Goal: Book appointment/travel/reservation

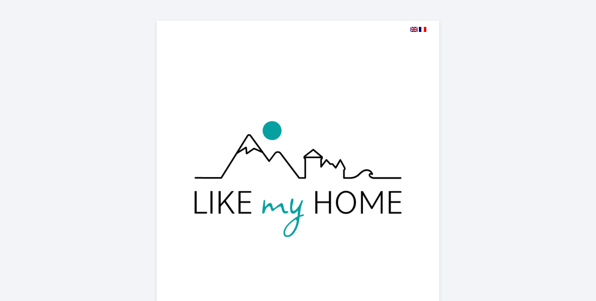
select select
click at [343, 150] on img at bounding box center [297, 182] width 257 height 257
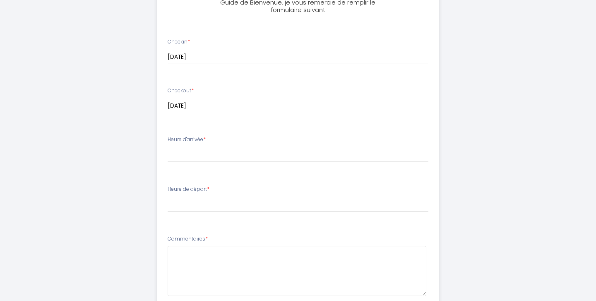
scroll to position [359, 0]
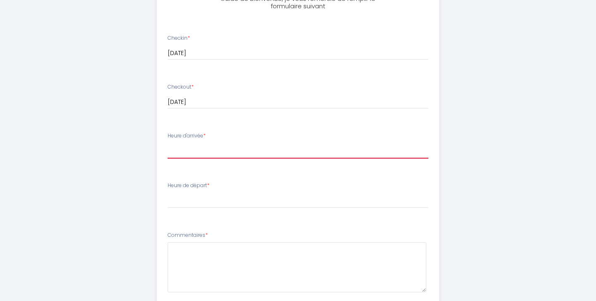
click at [183, 148] on select "17:00 17:30 18:00 18:30 19:00 19:30 20:00 20:30 21:00 21:30 22:00 22:30 23:00 2…" at bounding box center [298, 151] width 261 height 16
select select "17:00"
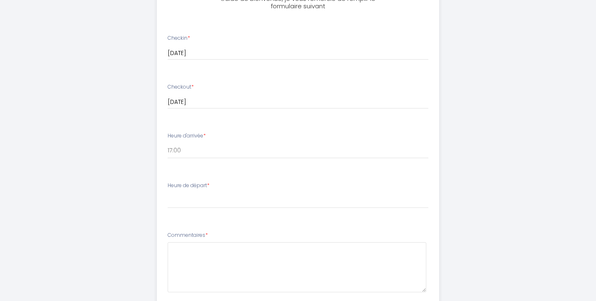
click at [186, 191] on div "Heure de départ * 00:00 00:30 01:00 01:30 02:00 02:30 03:00 03:30 04:00 04:30 0…" at bounding box center [298, 195] width 261 height 26
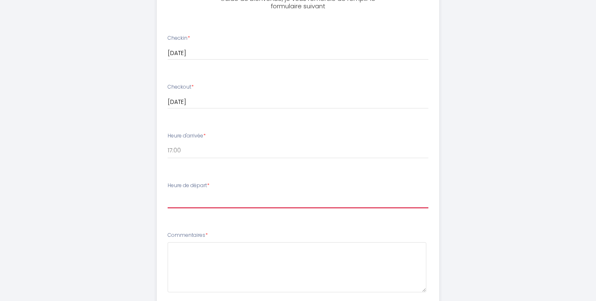
click at [186, 200] on select "00:00 00:30 01:00 01:30 02:00 02:30 03:00 03:30 04:00 04:30 05:00 05:30 06:00 0…" at bounding box center [298, 200] width 261 height 16
select select "10:00"
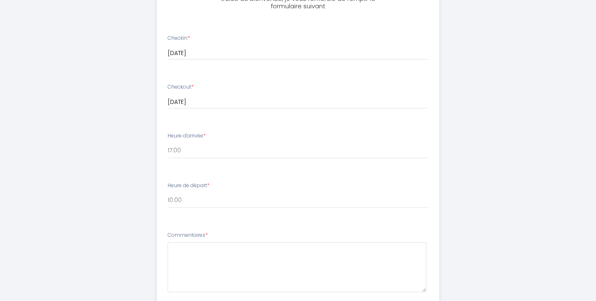
click at [125, 221] on div "L'Anneciano ⭐⭐⭐ Afin de préparer au mieux votre arrivée et recevoir votre Guide…" at bounding box center [298, 44] width 424 height 806
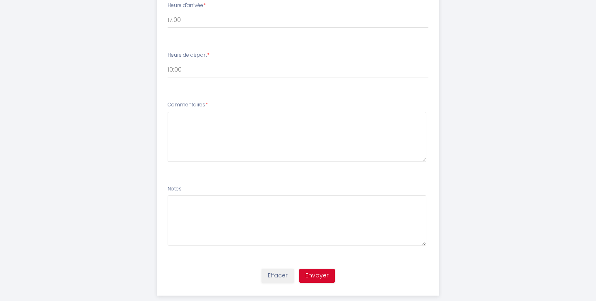
scroll to position [505, 0]
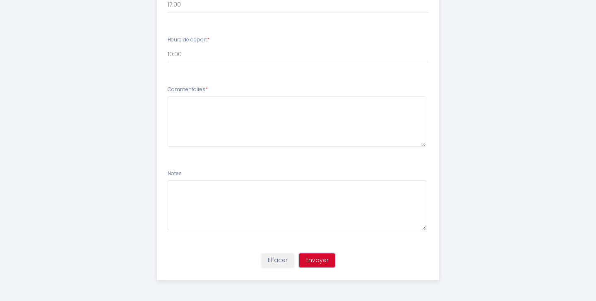
click at [322, 263] on button "Envoyer" at bounding box center [317, 260] width 36 height 14
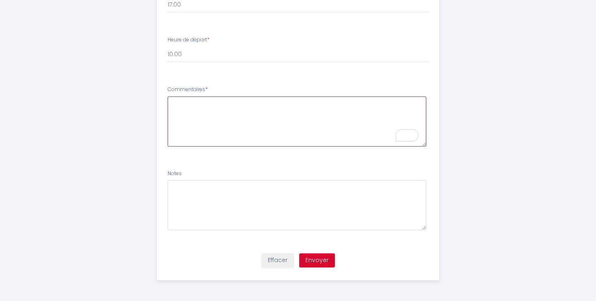
click at [286, 120] on textarea "To enrich screen reader interactions, please activate Accessibility in Grammarl…" at bounding box center [297, 121] width 259 height 50
type textarea "W"
type textarea "I will be coming with my mum to spend ger 60th birthday on the [DEMOGRAPHIC_DAT…"
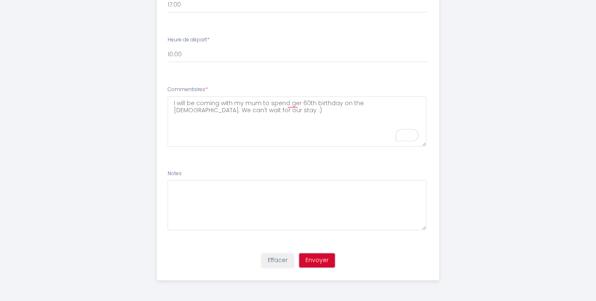
click at [318, 267] on button "Envoyer" at bounding box center [317, 260] width 36 height 14
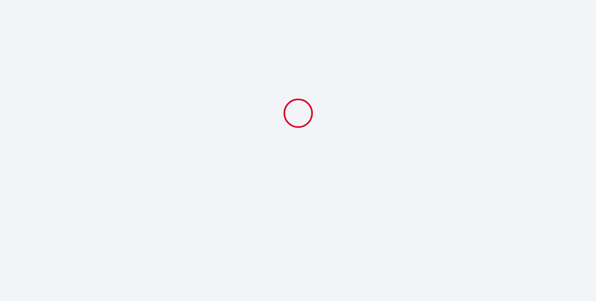
scroll to position [0, 0]
select select "10:00"
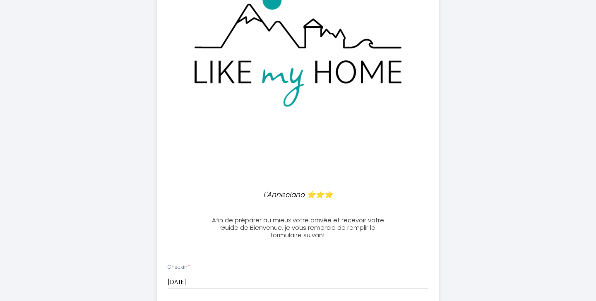
scroll to position [241, 0]
